Goal: Task Accomplishment & Management: Use online tool/utility

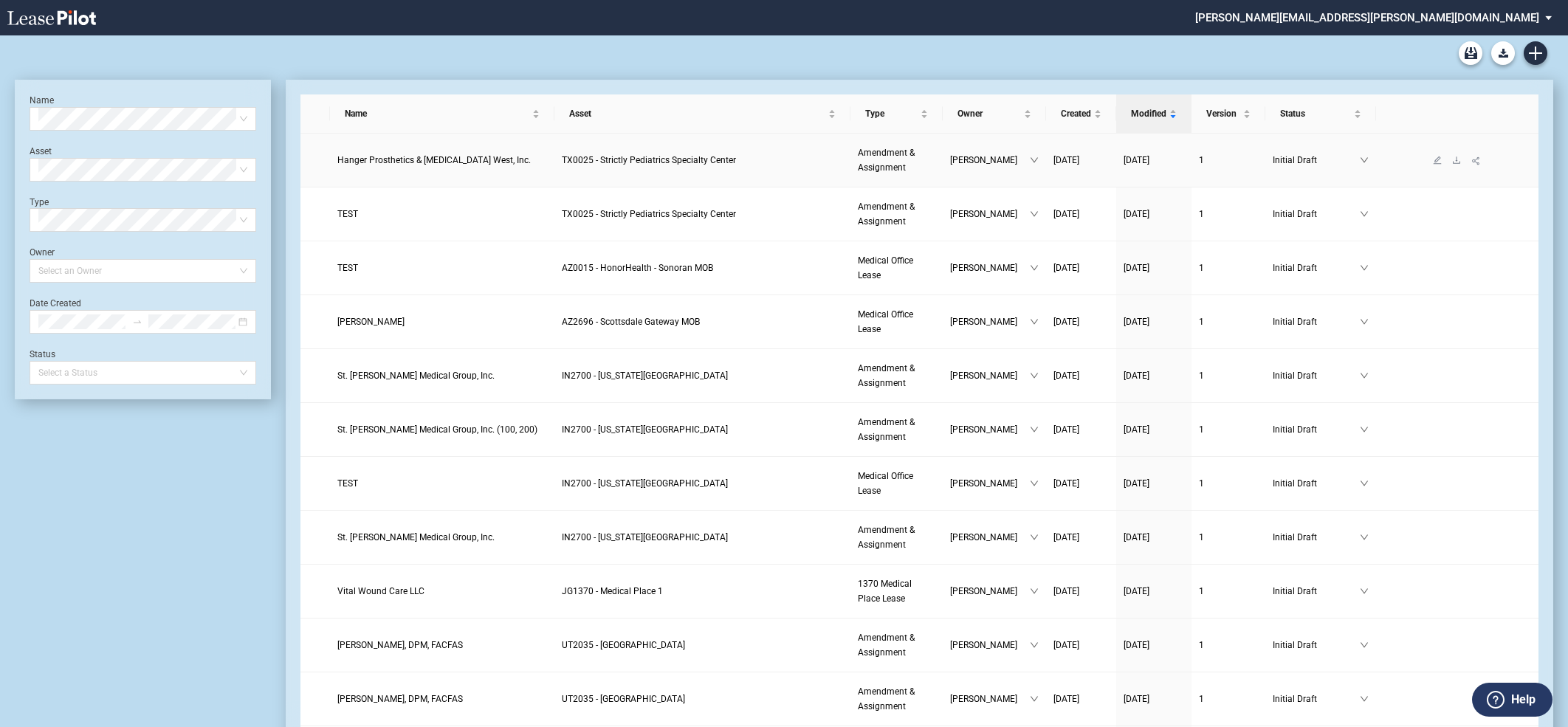
click at [449, 161] on span "Hanger Prosthetics & Orthotics West, Inc." at bounding box center [433, 160] width 193 height 11
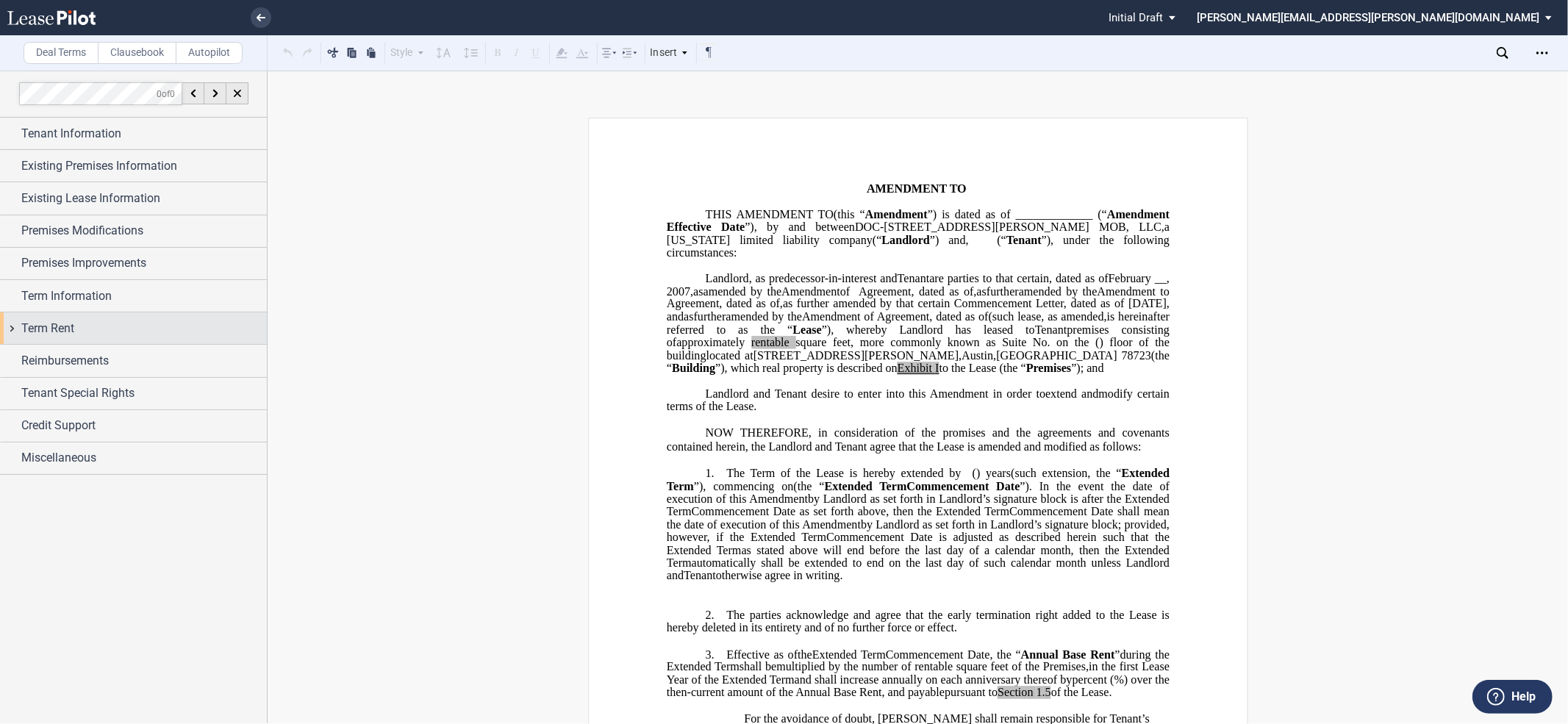
click at [13, 331] on div "Term Rent" at bounding box center [134, 328] width 267 height 31
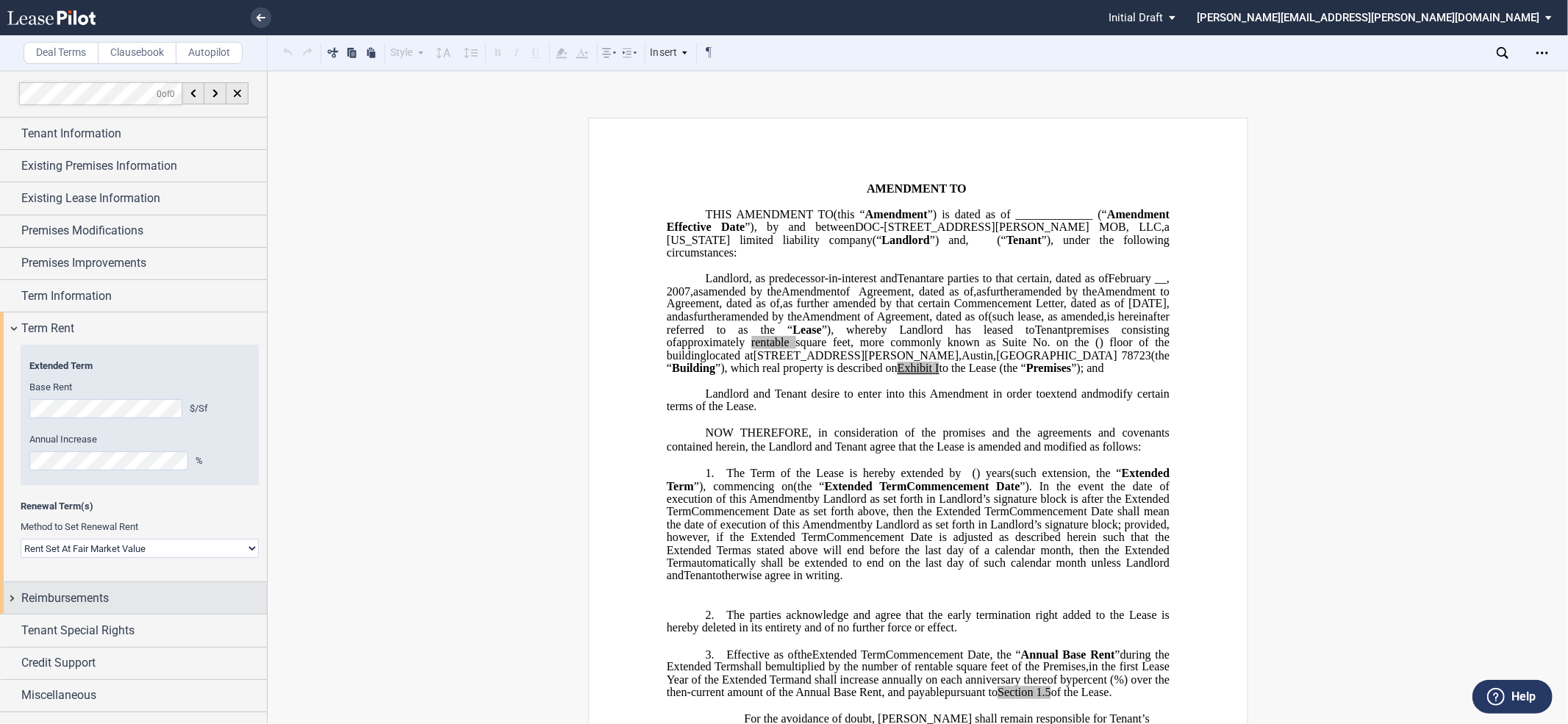
click at [8, 601] on div "Reimbursements" at bounding box center [134, 598] width 267 height 31
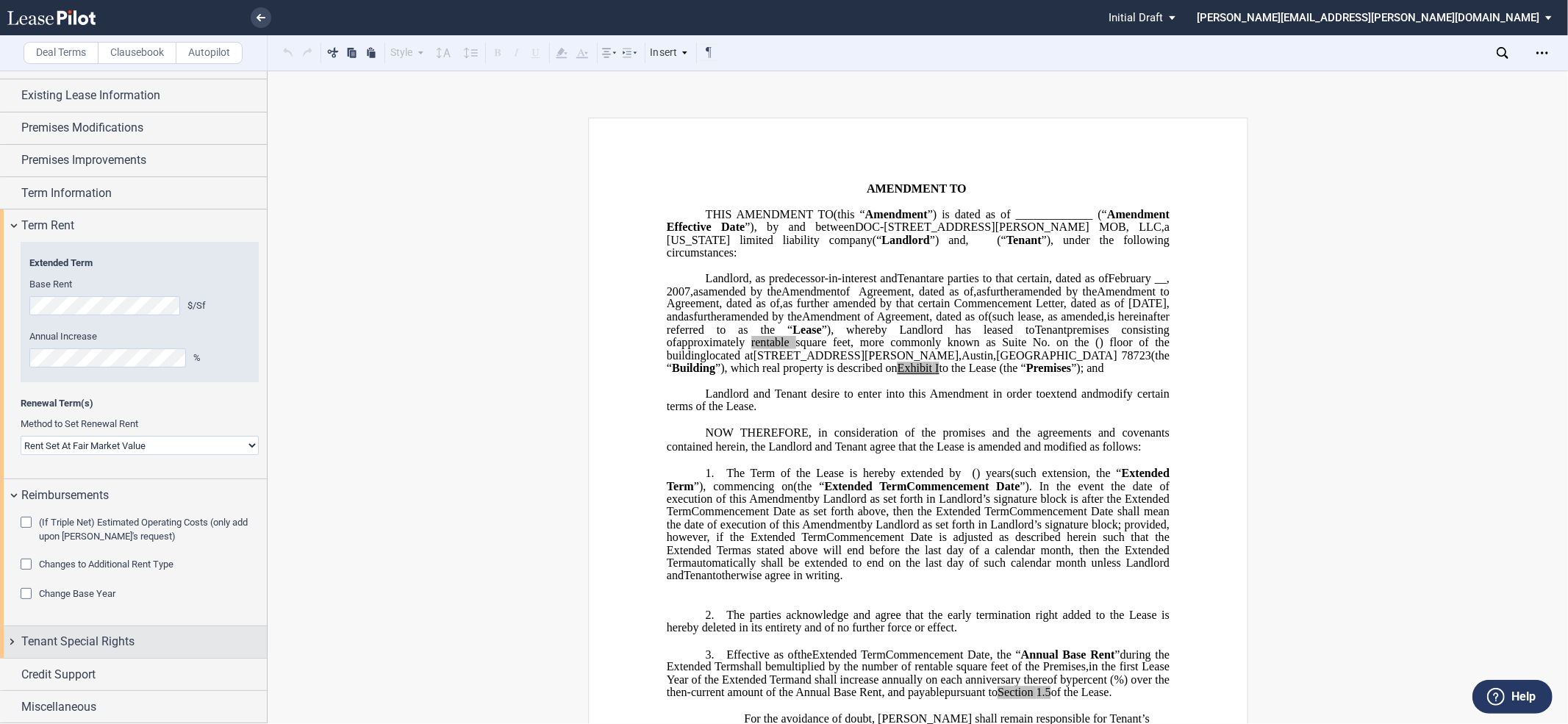
click at [13, 642] on div "Tenant Special Rights" at bounding box center [134, 642] width 267 height 31
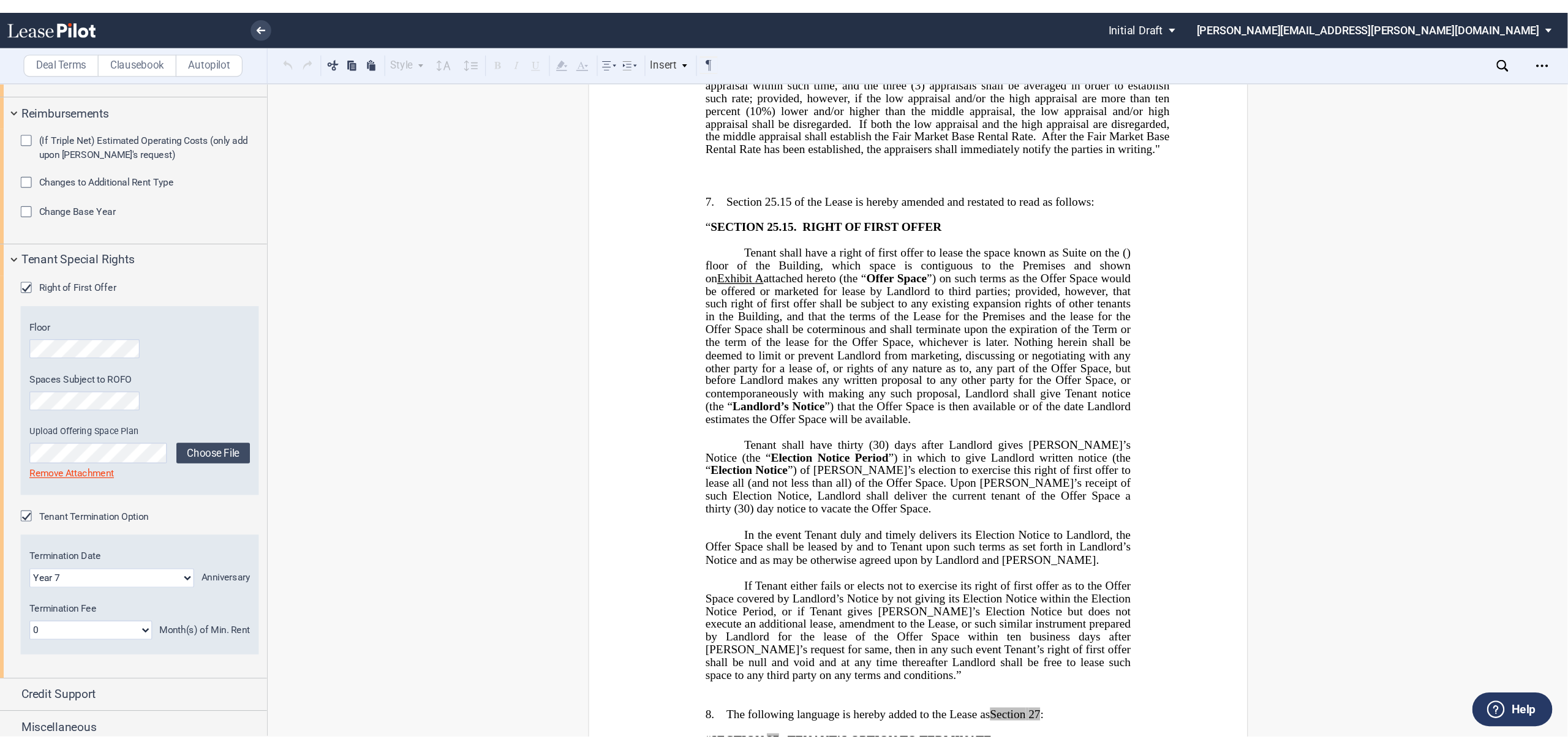
scroll to position [3193, 0]
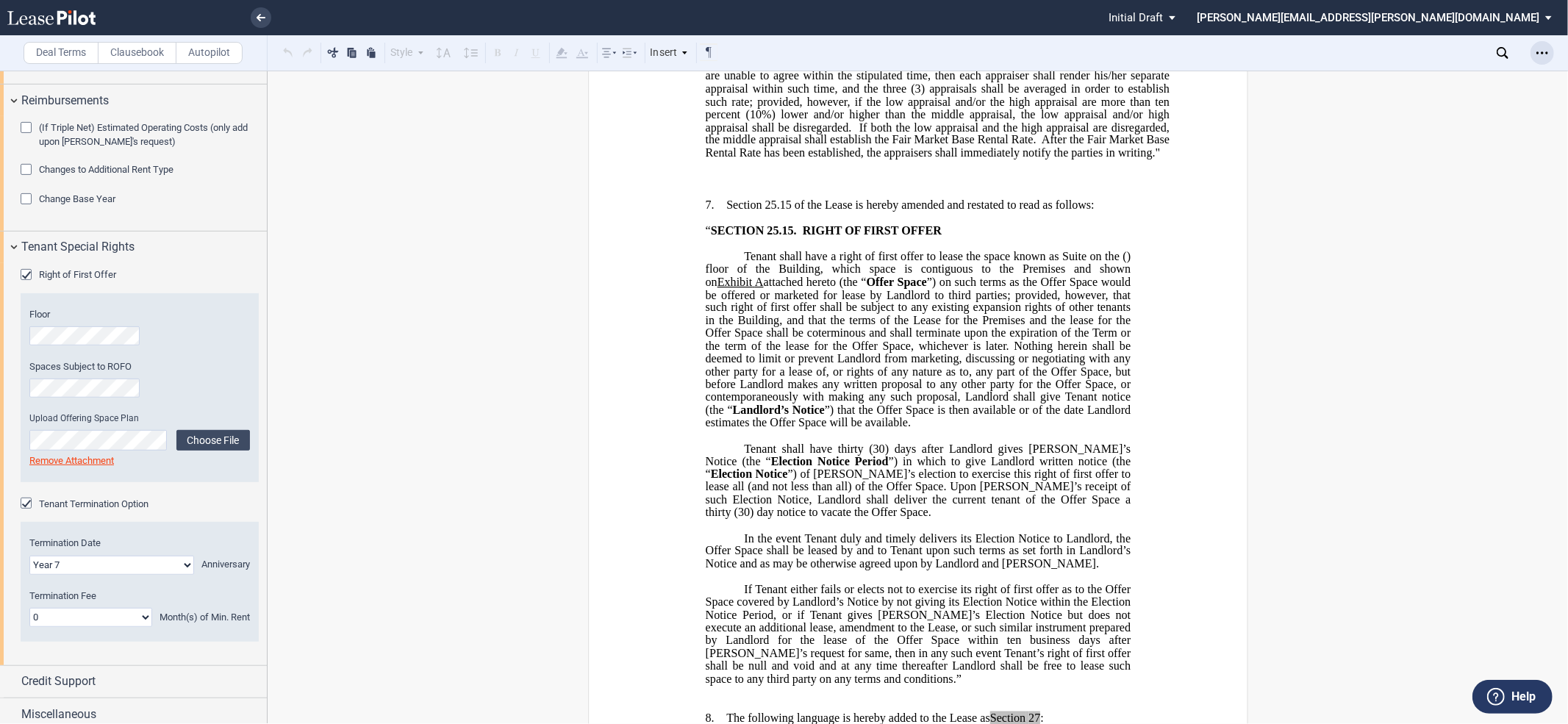
click at [1553, 48] on div "Open Lease options menu" at bounding box center [1543, 53] width 23 height 23
click at [1424, 82] on div "Download" at bounding box center [1458, 79] width 180 height 13
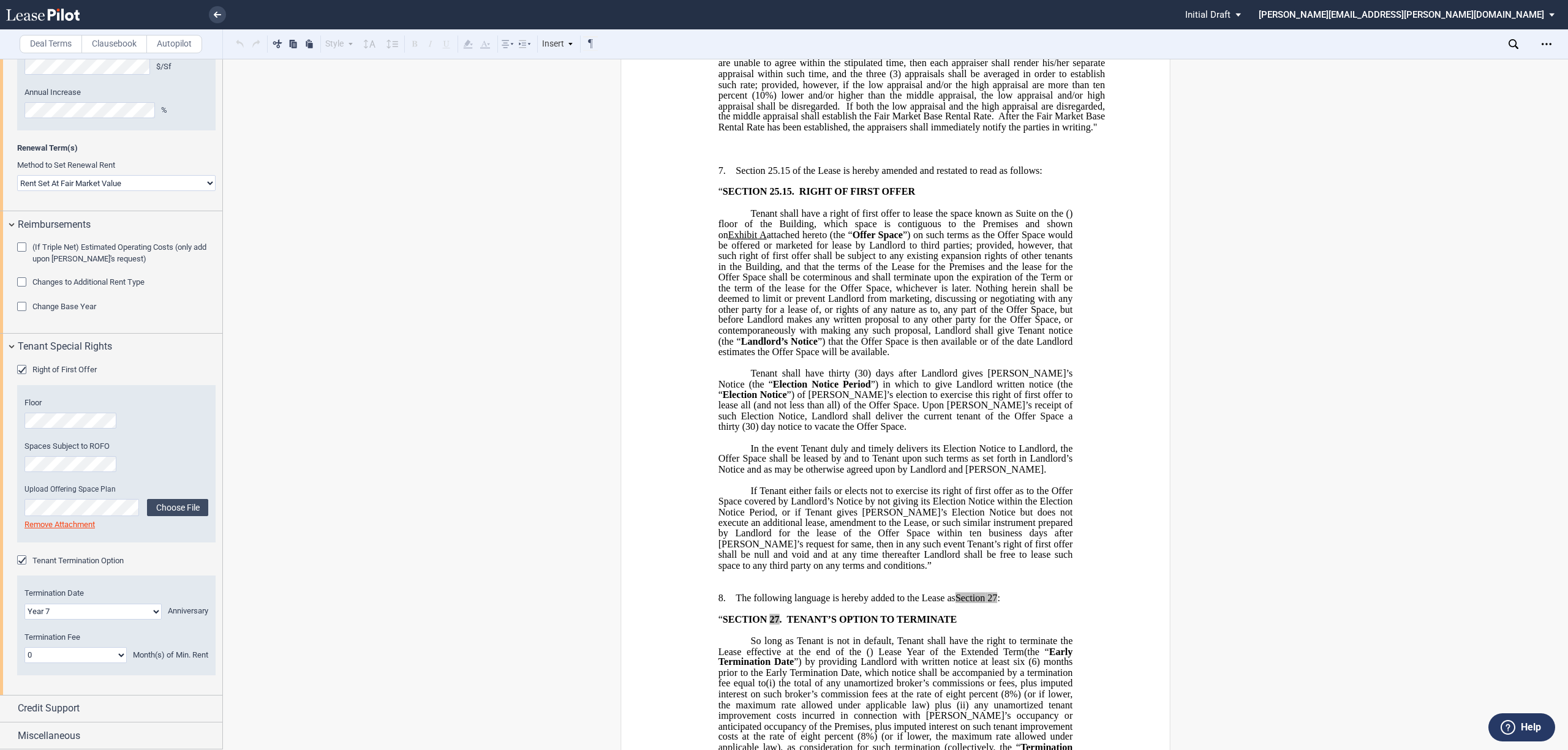
scroll to position [275, 0]
click at [128, 47] on label "Clausebook" at bounding box center [114, 44] width 66 height 19
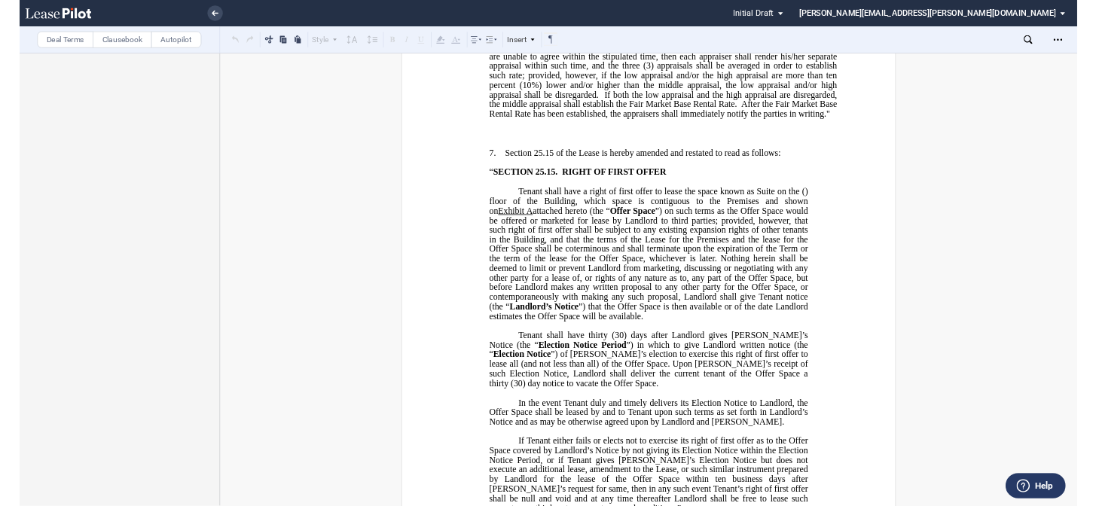
scroll to position [3930, 0]
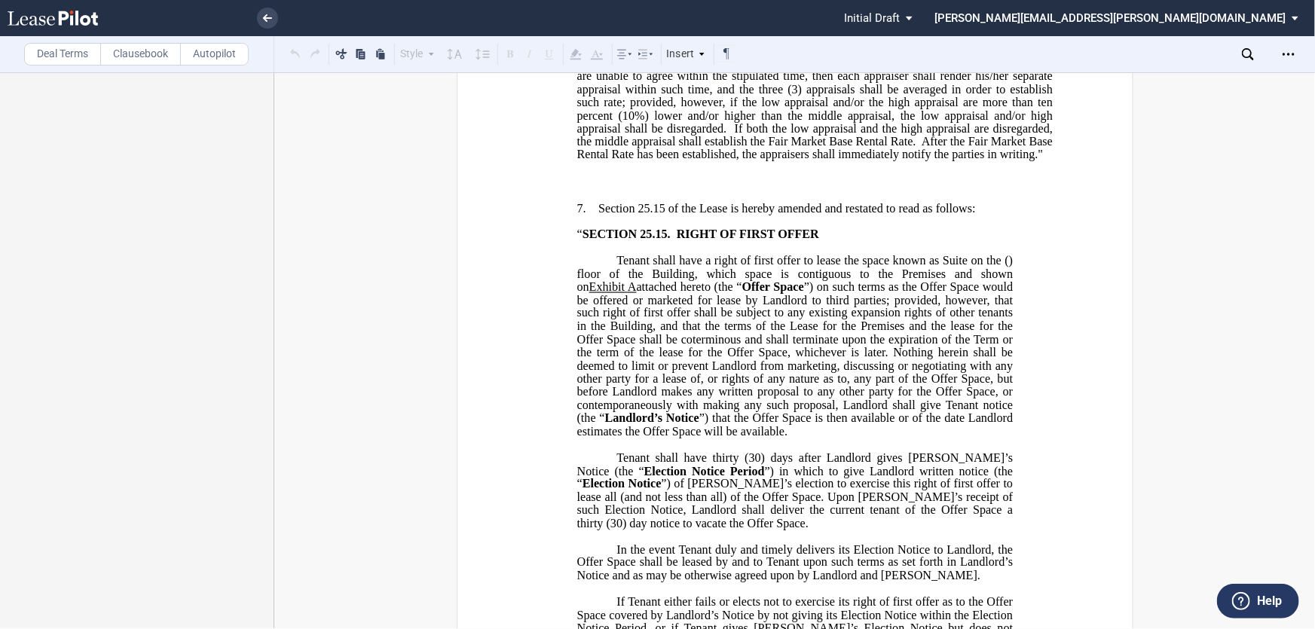
drag, startPoint x: 440, startPoint y: 166, endPoint x: 216, endPoint y: 60, distance: 248.1
click at [219, 48] on label "Autopilot" at bounding box center [214, 54] width 69 height 23
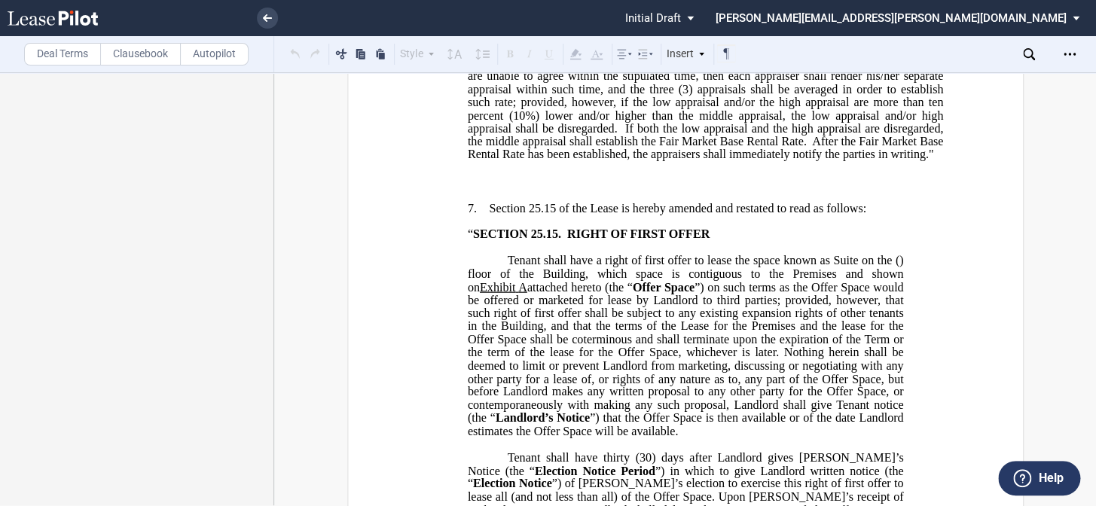
click at [55, 53] on label "Deal Terms" at bounding box center [62, 54] width 77 height 23
